Goal: Task Accomplishment & Management: Use online tool/utility

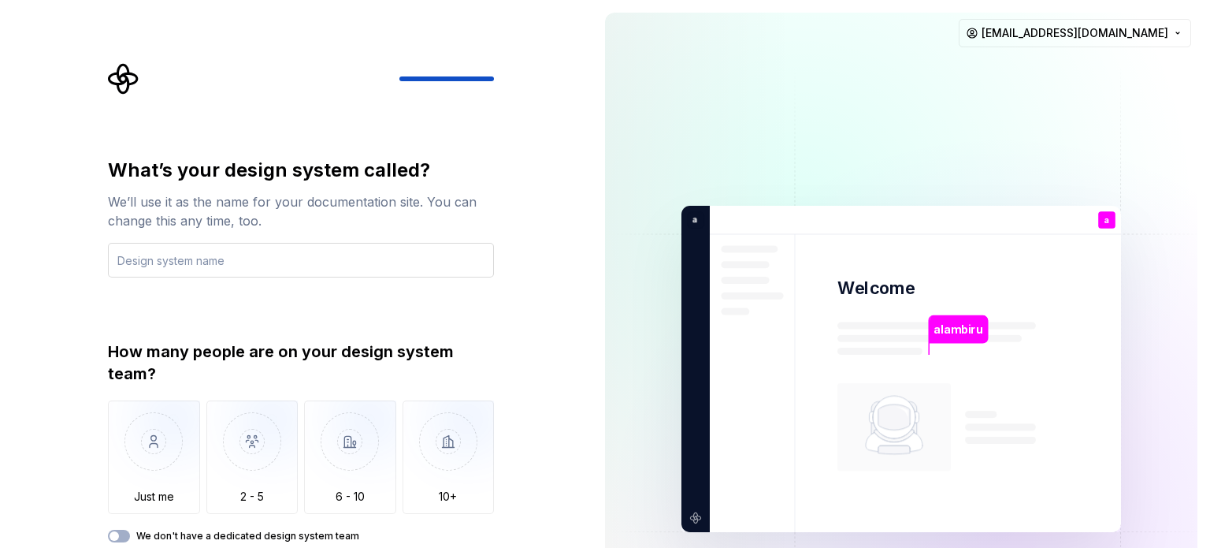
click at [210, 265] on input "text" at bounding box center [301, 260] width 386 height 35
click at [152, 448] on img "button" at bounding box center [154, 453] width 92 height 106
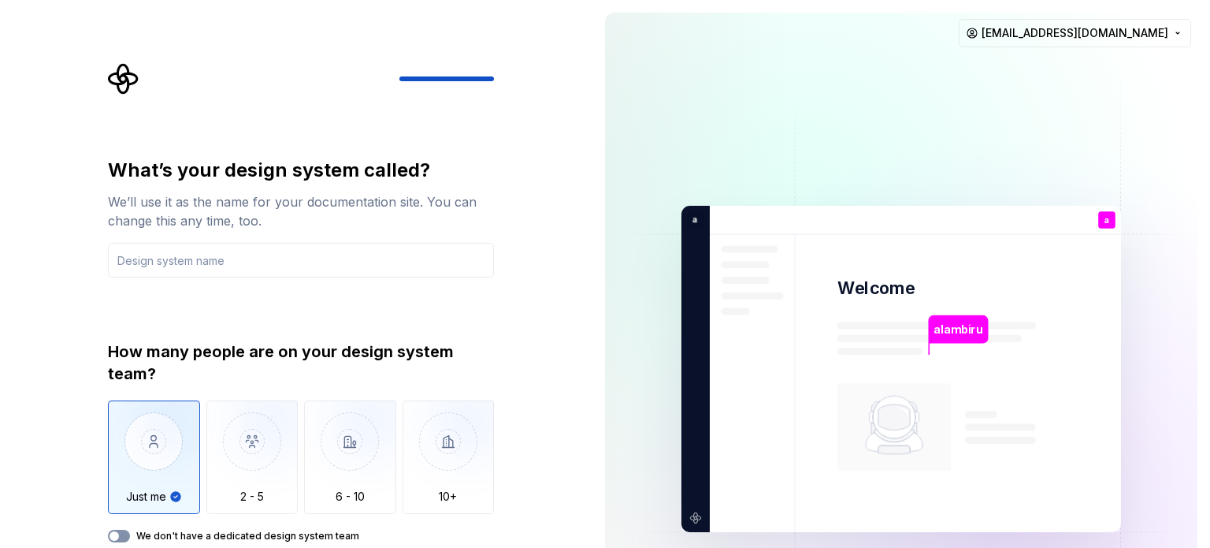
click at [121, 536] on button "We don't have a dedicated design system team" at bounding box center [119, 536] width 22 height 13
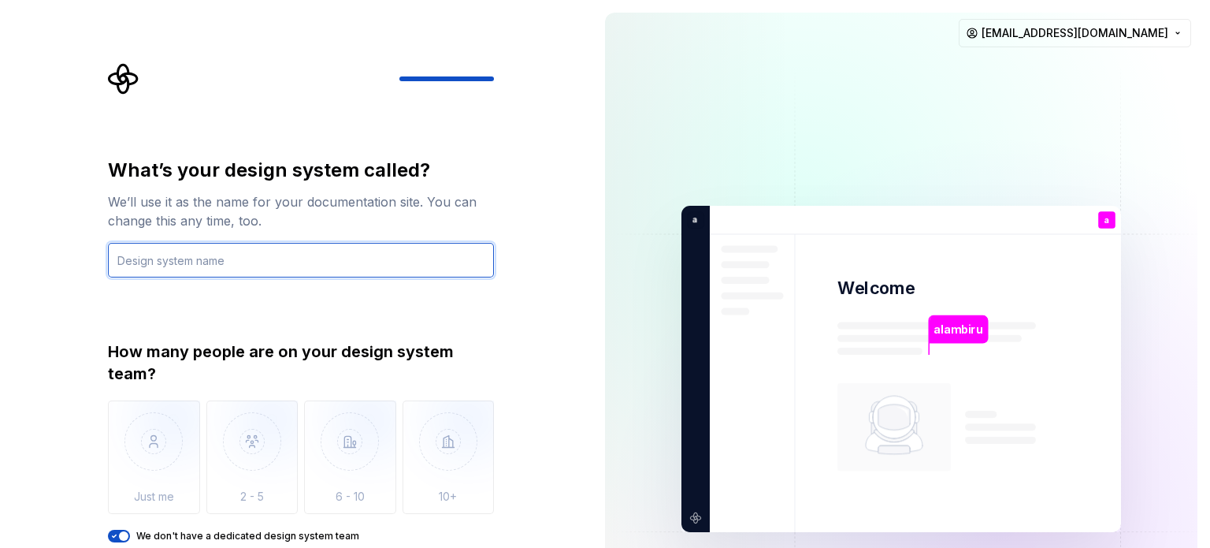
click at [318, 258] on input "text" at bounding box center [301, 260] width 386 height 35
type input "a"
click at [481, 273] on input "alam biru" at bounding box center [301, 260] width 386 height 35
type input "alam biru"
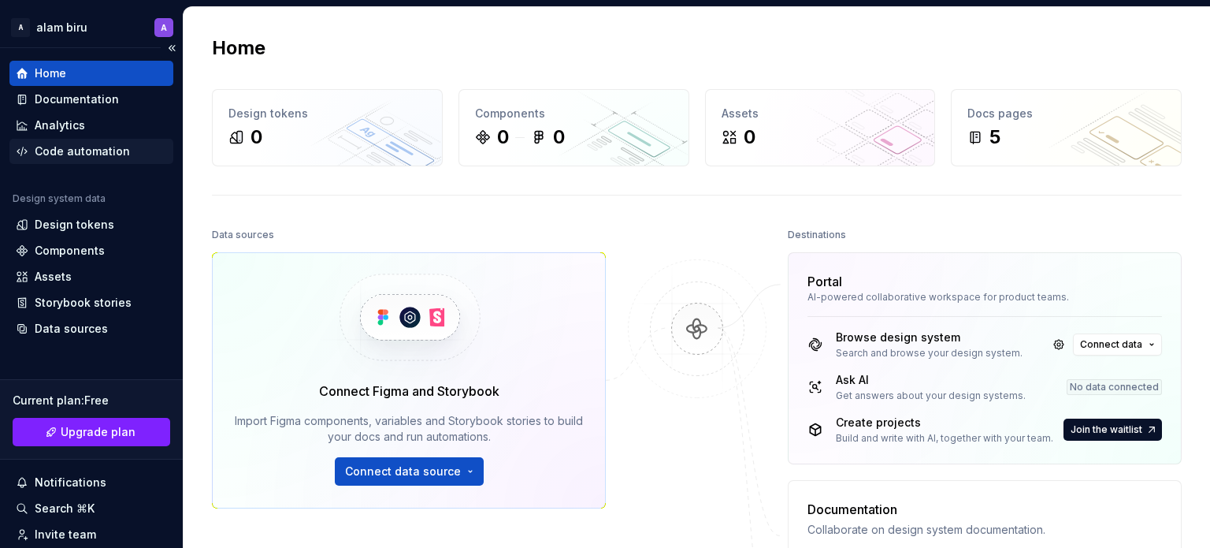
click at [79, 151] on div "Code automation" at bounding box center [82, 151] width 95 height 16
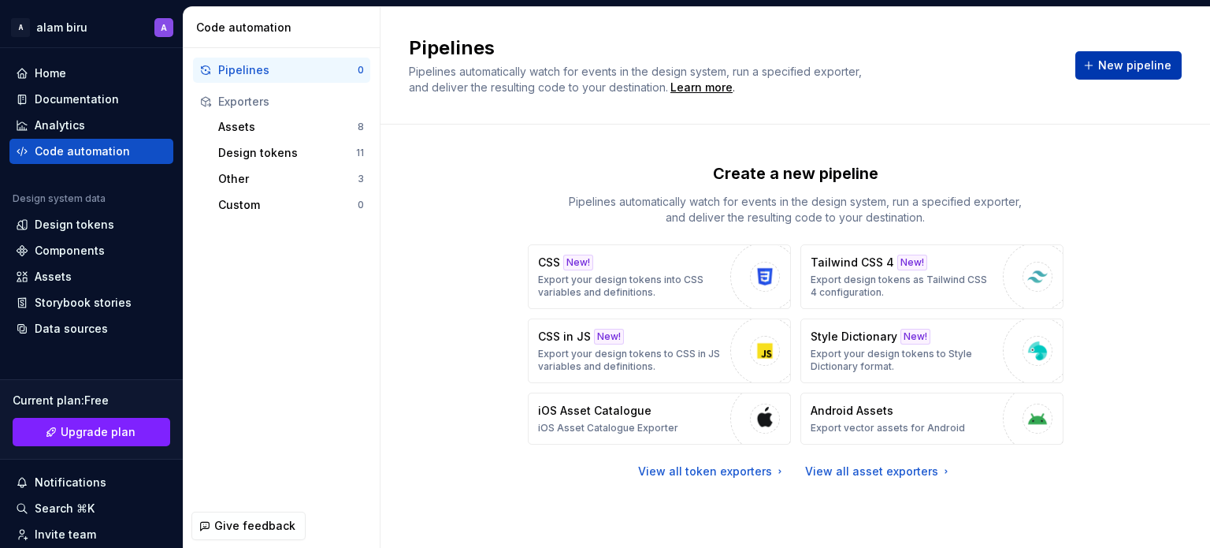
click at [1100, 58] on button "New pipeline" at bounding box center [1129, 65] width 106 height 28
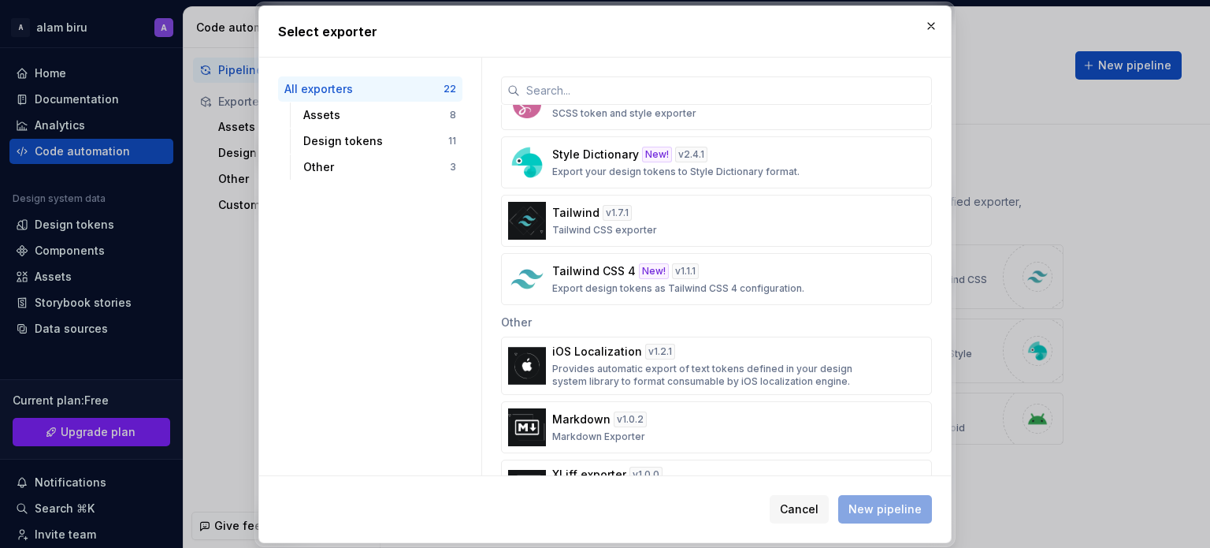
scroll to position [1018, 0]
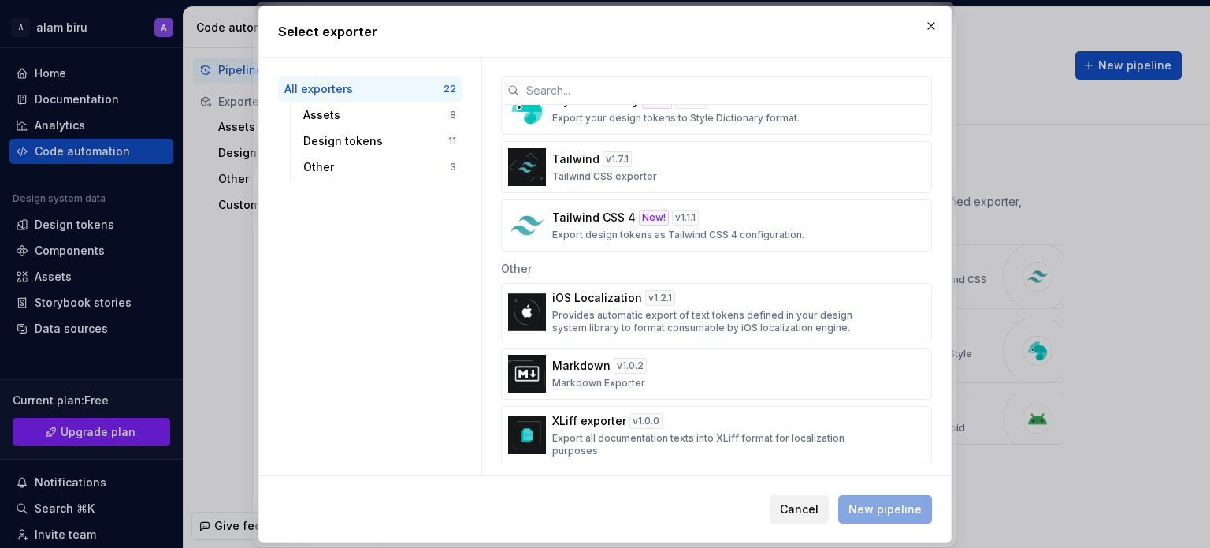
click at [813, 504] on span "Cancel" at bounding box center [799, 509] width 39 height 16
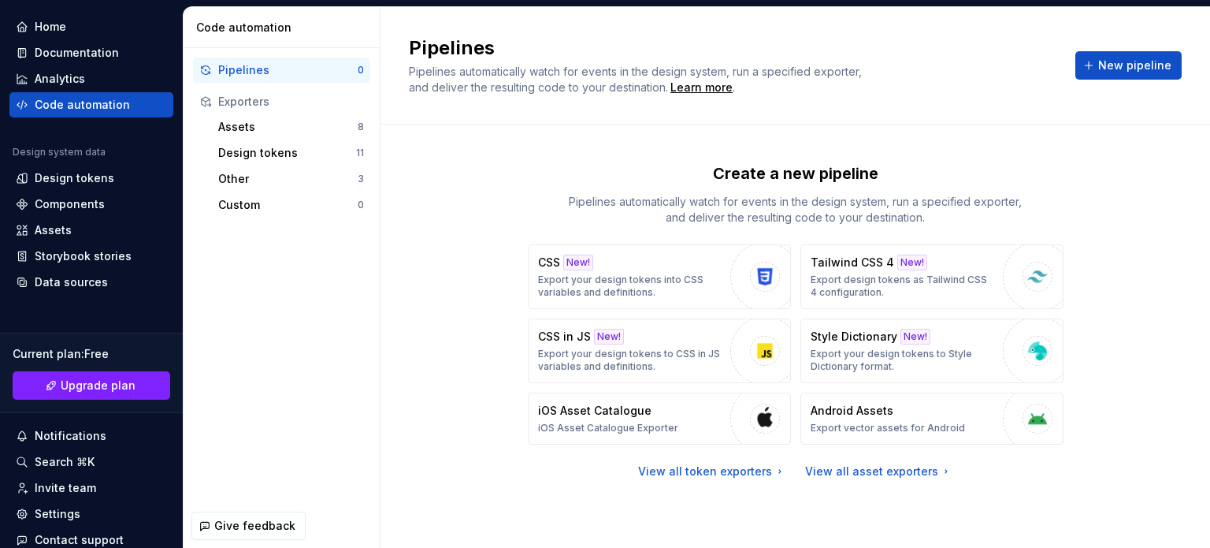
scroll to position [0, 0]
